Goal: Find specific page/section: Find specific page/section

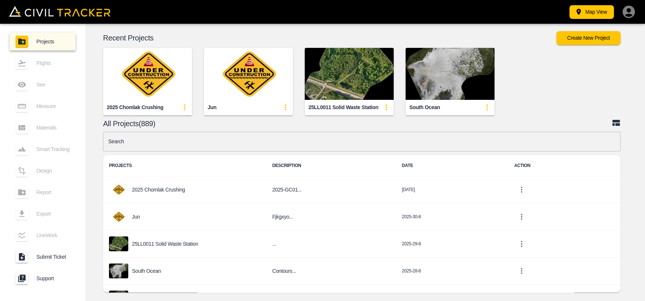
click at [152, 69] on img "button" at bounding box center [147, 74] width 89 height 52
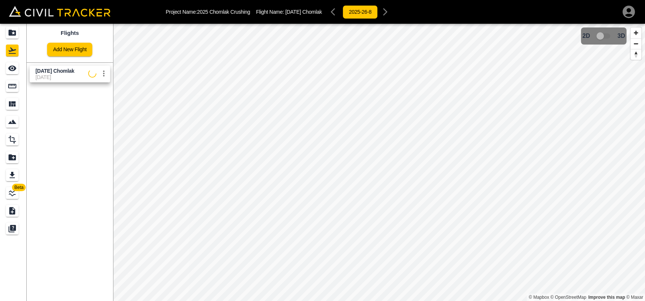
click at [59, 76] on span "[DATE]" at bounding box center [62, 77] width 53 height 6
click at [18, 68] on div "See" at bounding box center [12, 68] width 13 height 12
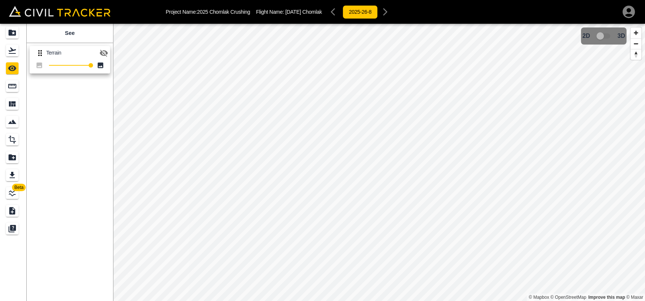
click at [108, 55] on icon "button" at bounding box center [103, 53] width 9 height 9
drag, startPoint x: 12, startPoint y: 53, endPoint x: 12, endPoint y: 47, distance: 5.9
click at [12, 53] on icon "Flights" at bounding box center [12, 50] width 7 height 6
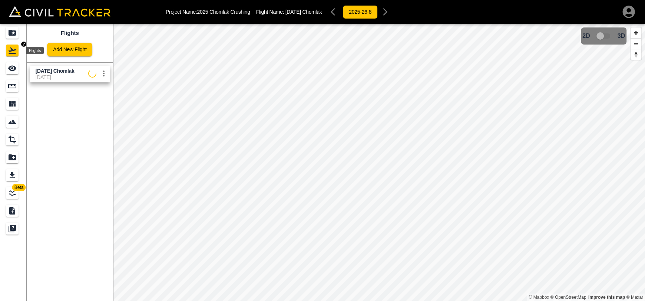
click at [12, 31] on icon "Projects" at bounding box center [12, 33] width 7 height 6
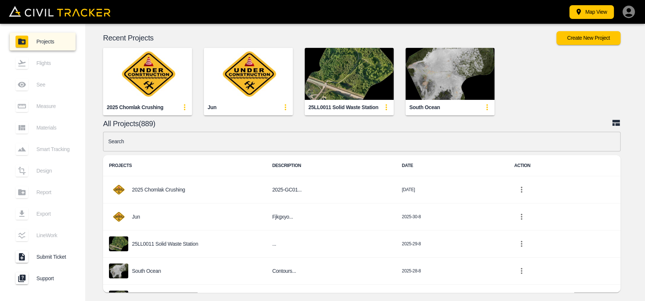
click at [153, 72] on img "button" at bounding box center [147, 74] width 89 height 52
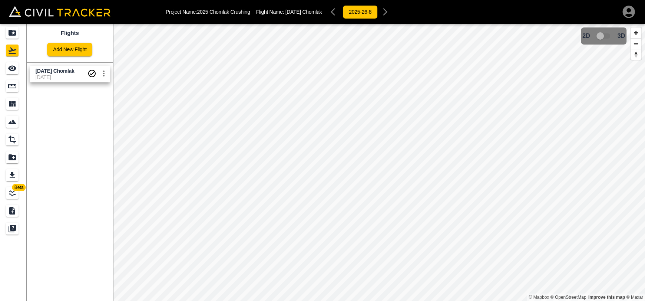
click at [50, 80] on span "[DATE]" at bounding box center [62, 77] width 52 height 6
drag, startPoint x: 11, startPoint y: 65, endPoint x: 18, endPoint y: 65, distance: 7.0
click at [11, 65] on icon "See" at bounding box center [12, 68] width 9 height 9
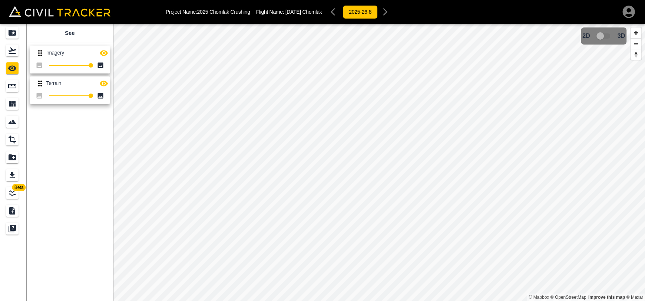
click at [101, 55] on icon "button" at bounding box center [103, 53] width 9 height 9
click at [10, 31] on icon "Projects" at bounding box center [12, 33] width 7 height 6
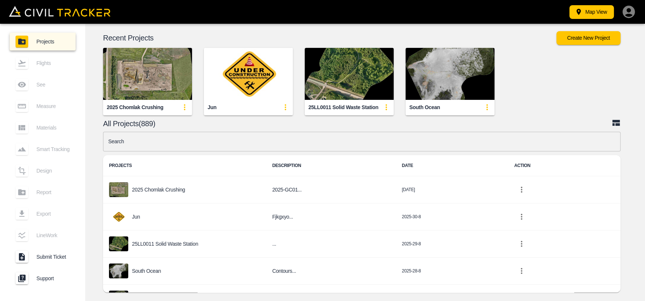
click at [237, 144] on input "text" at bounding box center [362, 142] width 518 height 20
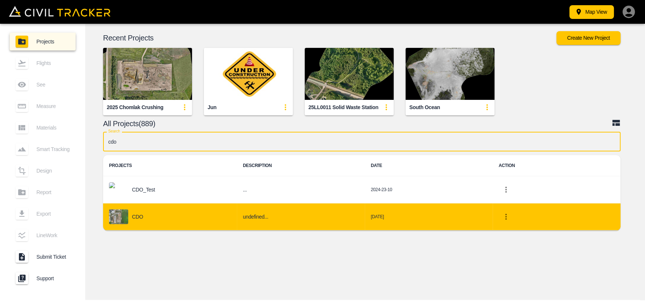
type input "cdo"
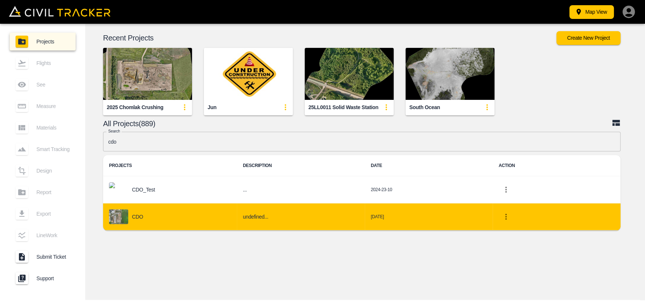
click at [188, 220] on div "CDO" at bounding box center [170, 216] width 122 height 15
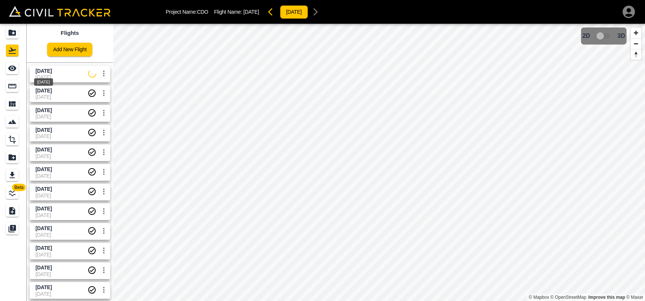
click at [52, 73] on div "[DATE]" at bounding box center [43, 79] width 20 height 13
click at [9, 70] on icon "See" at bounding box center [12, 68] width 9 height 9
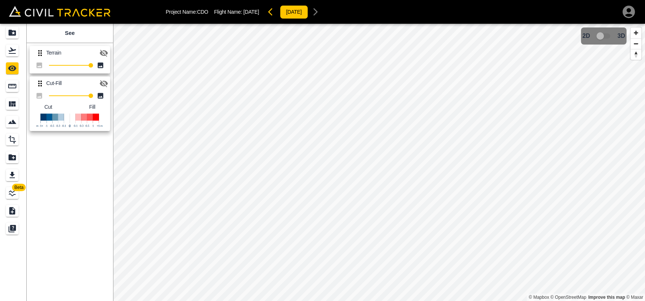
click at [99, 53] on button "button" at bounding box center [103, 53] width 15 height 15
click at [102, 56] on icon "button" at bounding box center [103, 53] width 9 height 9
click at [103, 90] on button "button" at bounding box center [103, 83] width 15 height 15
click at [10, 50] on icon "Flights" at bounding box center [12, 50] width 9 height 9
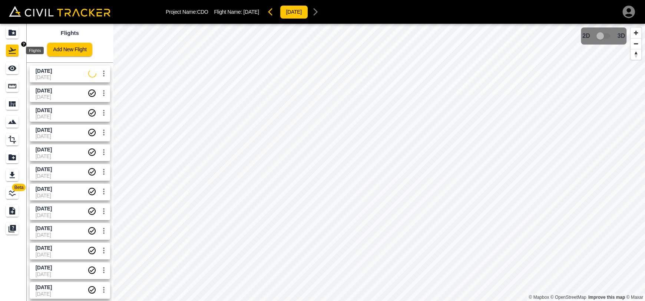
click at [13, 37] on icon "Projects" at bounding box center [12, 32] width 9 height 9
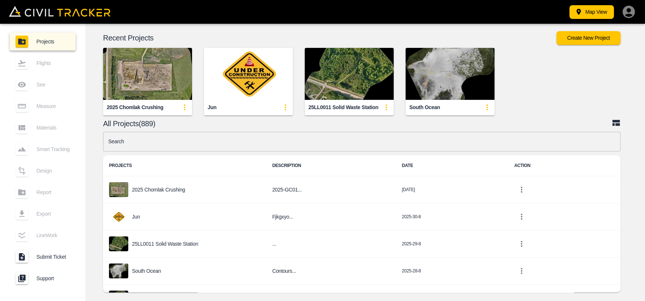
click at [237, 140] on input "text" at bounding box center [362, 142] width 518 height 20
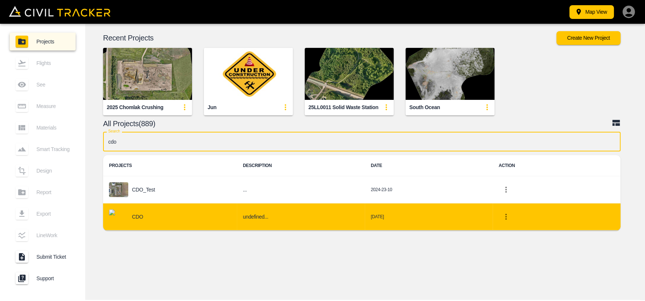
type input "cdo"
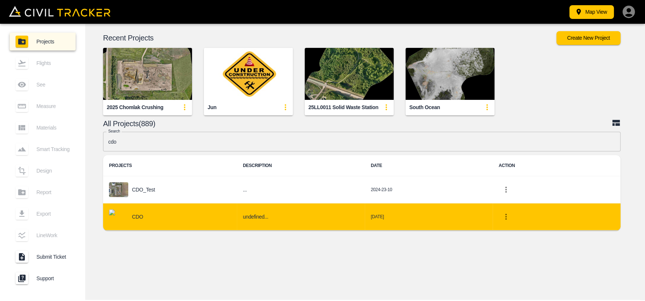
click at [129, 219] on div "CDO" at bounding box center [170, 216] width 122 height 15
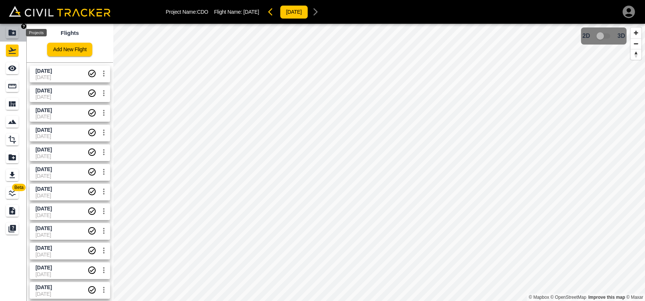
click at [8, 32] on icon "Projects" at bounding box center [12, 32] width 9 height 9
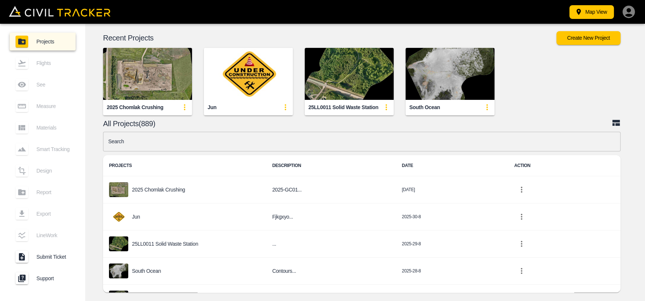
click at [174, 143] on input "text" at bounding box center [362, 142] width 518 height 20
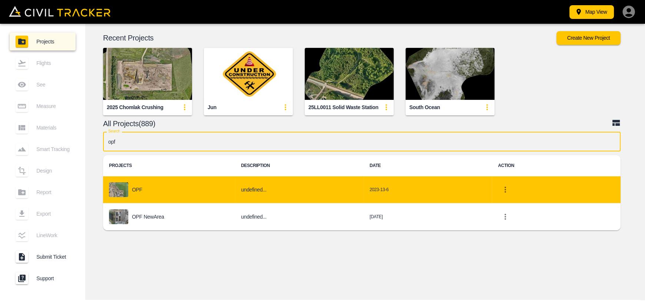
type input "opf"
click at [152, 191] on div "OPF" at bounding box center [169, 189] width 120 height 15
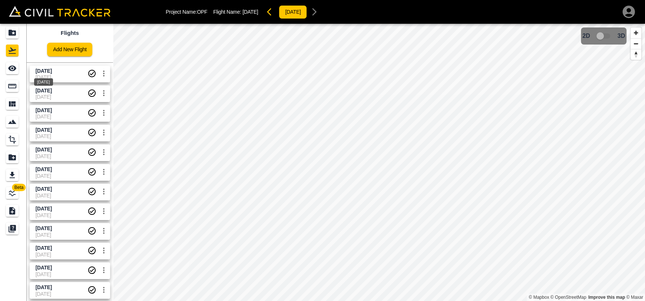
click at [51, 72] on span "[DATE]" at bounding box center [44, 71] width 16 height 6
click at [9, 67] on icon "See" at bounding box center [12, 69] width 8 height 6
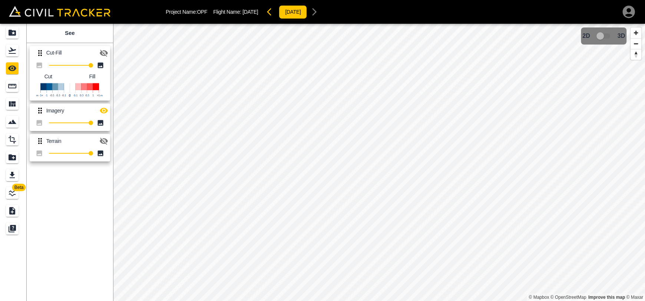
click at [105, 55] on icon "button" at bounding box center [104, 53] width 8 height 7
click at [104, 116] on button "button" at bounding box center [103, 110] width 15 height 15
click at [107, 55] on icon "button" at bounding box center [103, 53] width 9 height 9
click at [100, 142] on icon "button" at bounding box center [104, 141] width 8 height 7
click at [104, 142] on icon "button" at bounding box center [103, 140] width 9 height 9
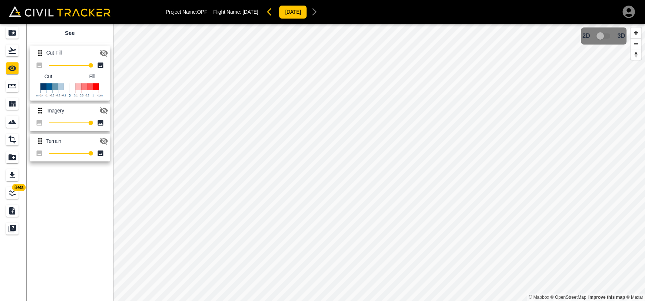
click at [102, 112] on icon "button" at bounding box center [104, 110] width 8 height 7
drag, startPoint x: 19, startPoint y: 44, endPoint x: 15, endPoint y: 35, distance: 10.5
click at [19, 44] on div "Flights" at bounding box center [13, 50] width 15 height 12
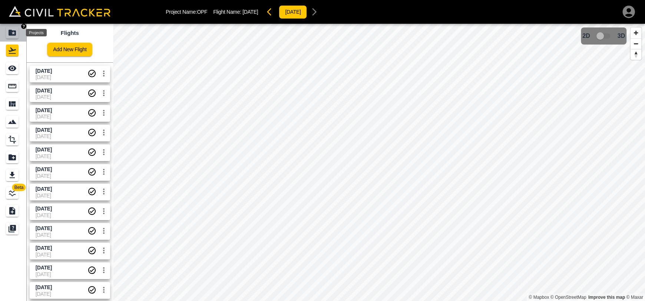
click at [15, 35] on icon "Projects" at bounding box center [12, 33] width 7 height 6
